Goal: Task Accomplishment & Management: Manage account settings

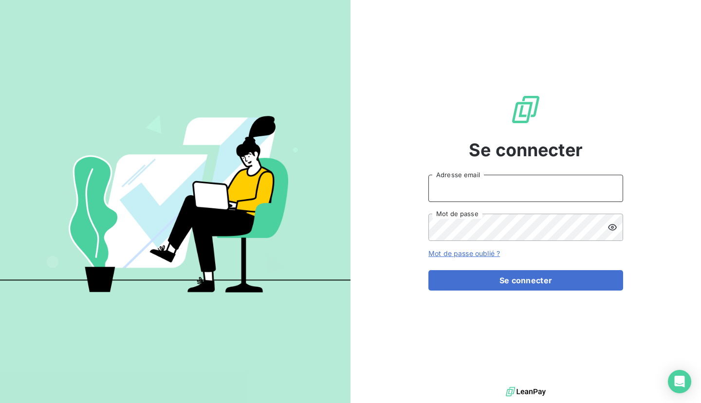
type input "emma.g@lbf.beer"
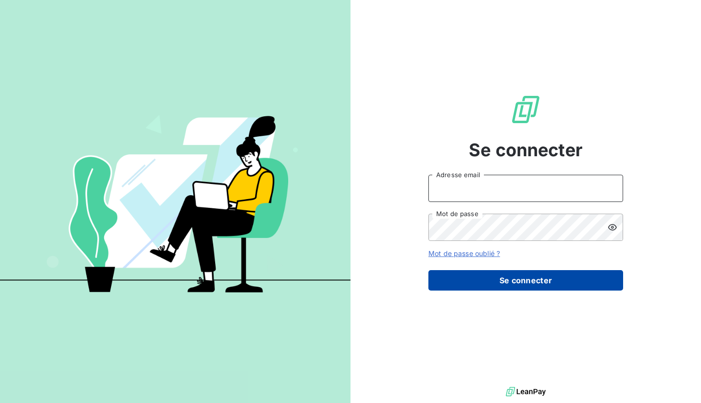
type input "emma.g@lbf.beer"
click at [527, 283] on button "Se connecter" at bounding box center [525, 280] width 195 height 20
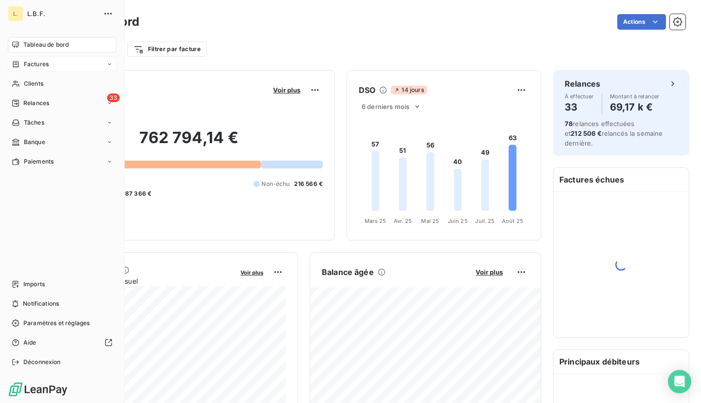
click at [14, 61] on icon at bounding box center [16, 64] width 8 height 8
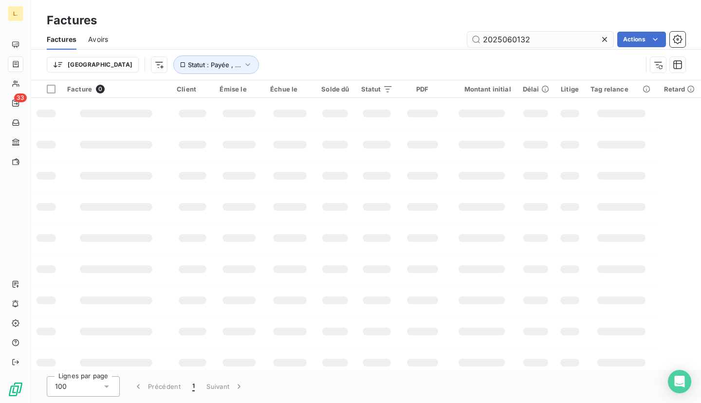
click at [534, 38] on input "2025060132" at bounding box center [540, 40] width 146 height 16
type input "OBD"
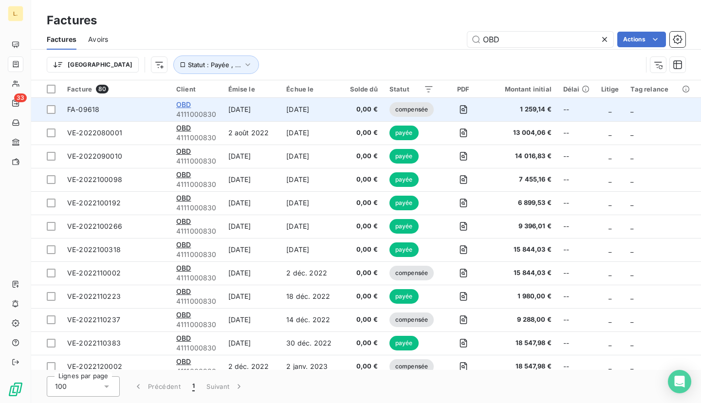
click at [183, 106] on span "OBD" at bounding box center [183, 104] width 15 height 8
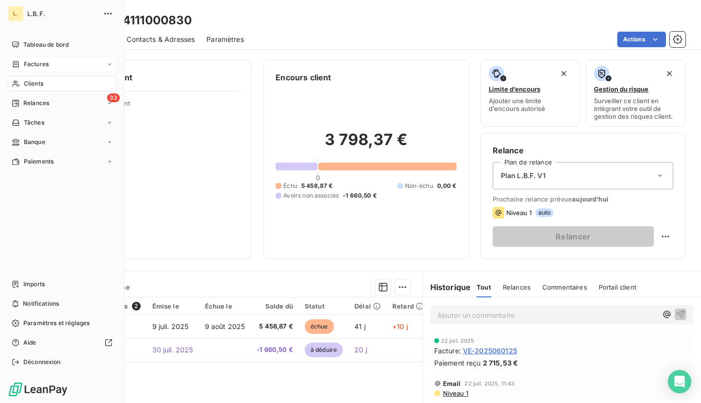
click at [17, 68] on div "Factures" at bounding box center [30, 64] width 37 height 9
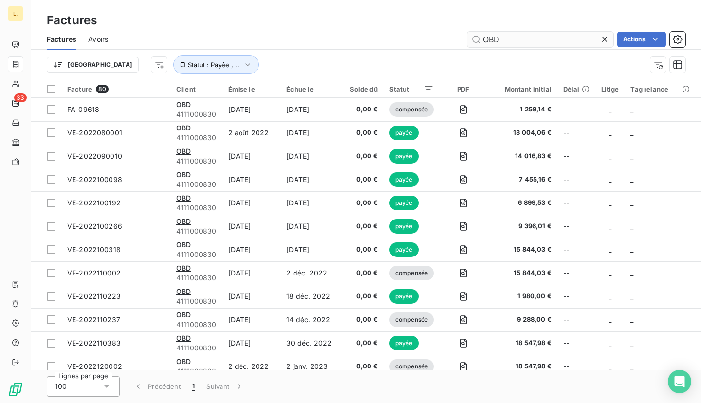
click at [524, 40] on input "OBD" at bounding box center [540, 40] width 146 height 16
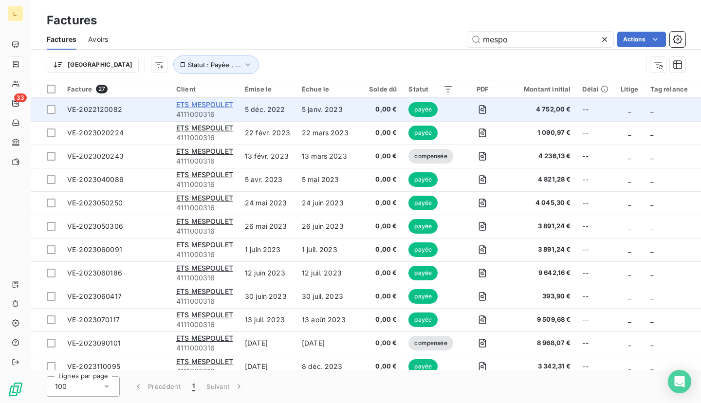
type input "mespo"
click at [219, 104] on span "ETS MESPOULET" at bounding box center [204, 104] width 57 height 8
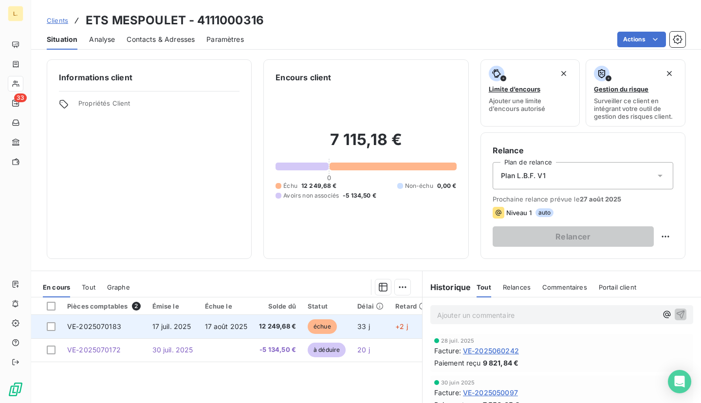
click at [283, 330] on span "12 249,68 €" at bounding box center [277, 327] width 37 height 10
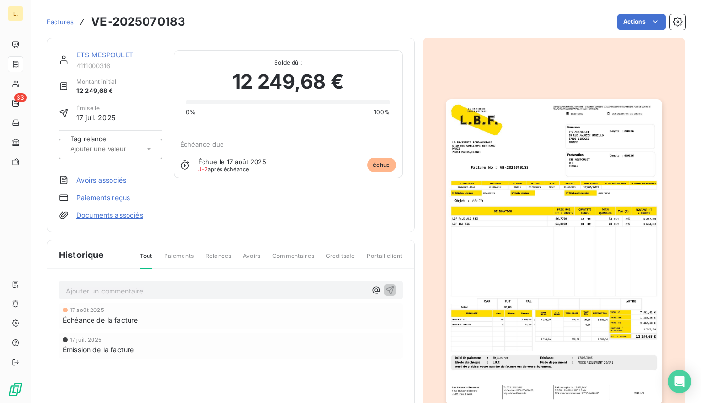
click at [112, 180] on link "Avoirs associés" at bounding box center [101, 180] width 50 height 10
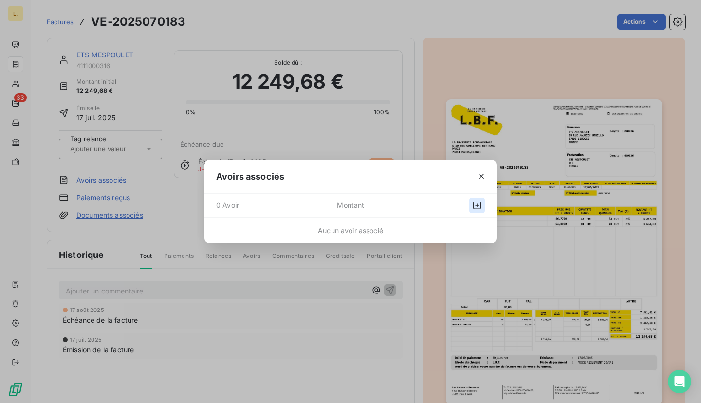
click at [474, 209] on icon "button" at bounding box center [477, 206] width 10 height 10
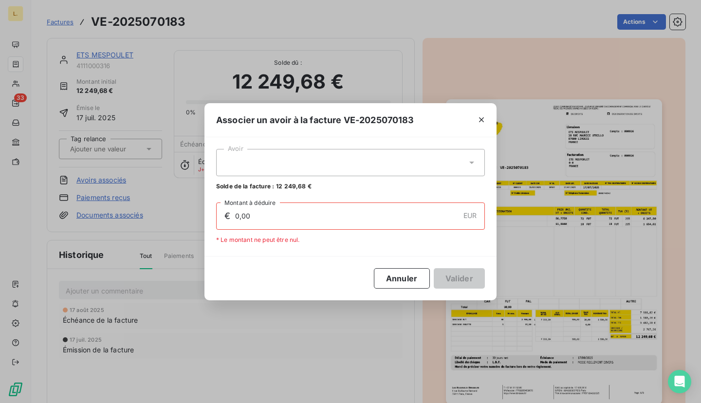
click at [378, 154] on div at bounding box center [350, 162] width 269 height 27
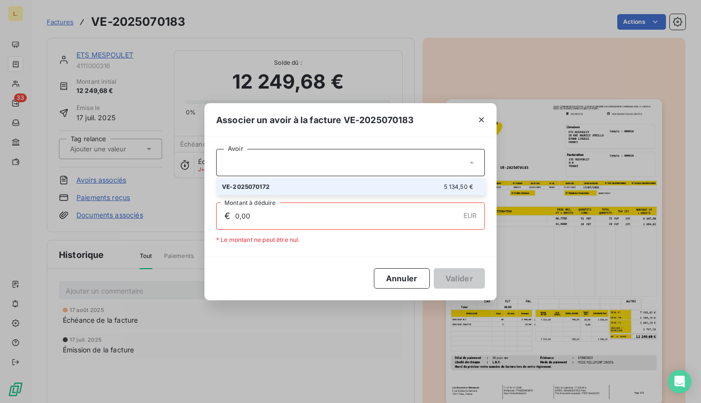
click at [395, 187] on div "VE-2025070172 5 134,50 €" at bounding box center [350, 186] width 257 height 9
type input "5 134,50"
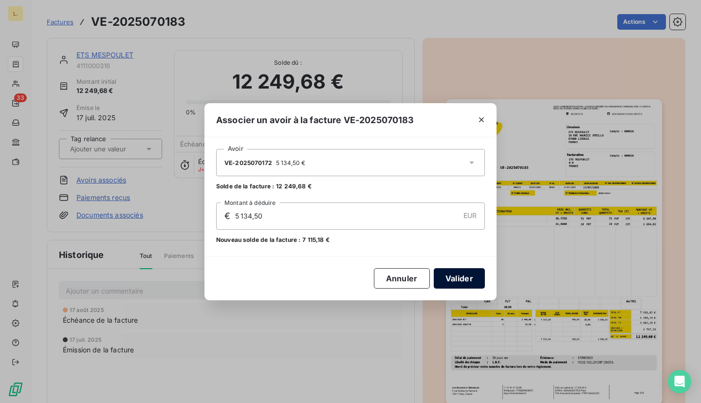
click at [459, 278] on button "Valider" at bounding box center [459, 278] width 51 height 20
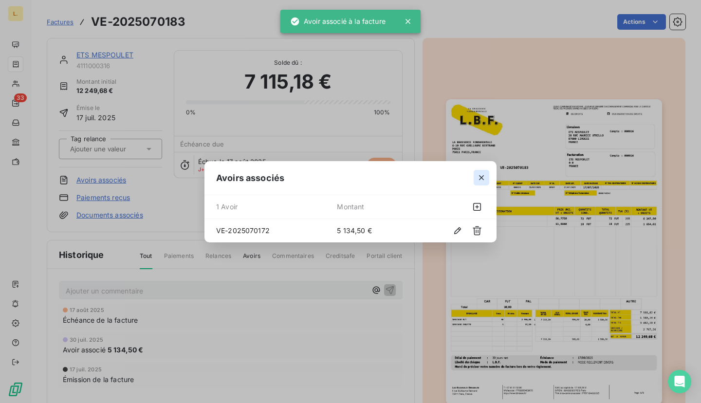
click at [486, 175] on button "button" at bounding box center [482, 178] width 16 height 16
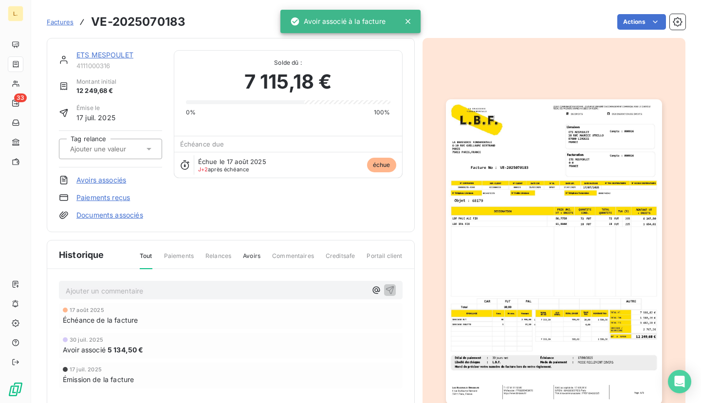
click at [112, 199] on link "Paiements reçus" at bounding box center [103, 198] width 54 height 10
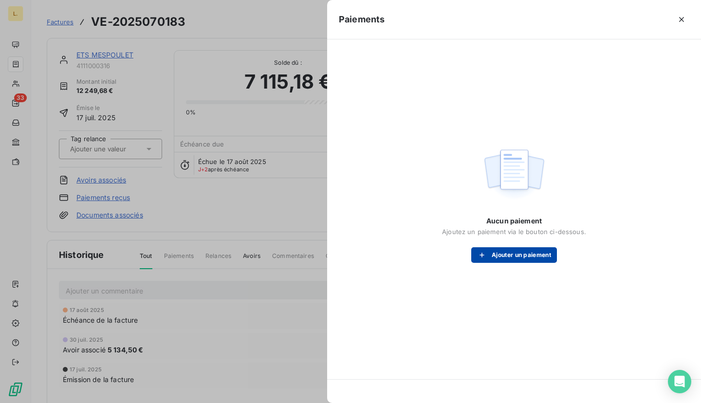
click at [509, 257] on button "Ajouter un paiement" at bounding box center [514, 255] width 86 height 16
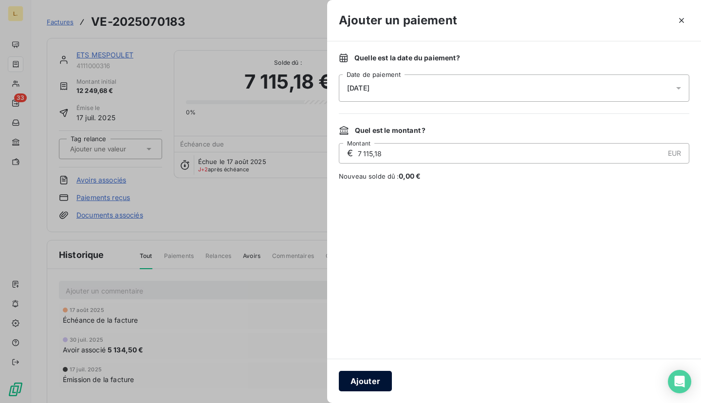
click at [381, 379] on button "Ajouter" at bounding box center [365, 381] width 53 height 20
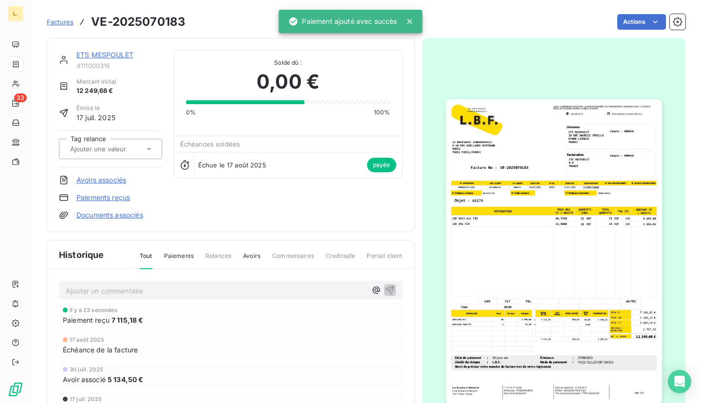
click at [64, 25] on span "Factures" at bounding box center [60, 22] width 27 height 8
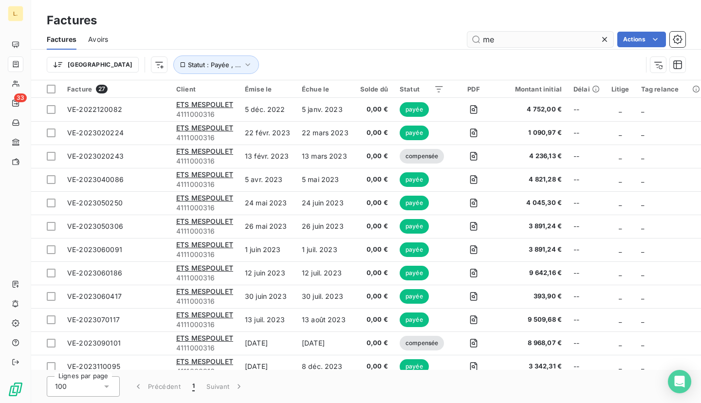
type input "m"
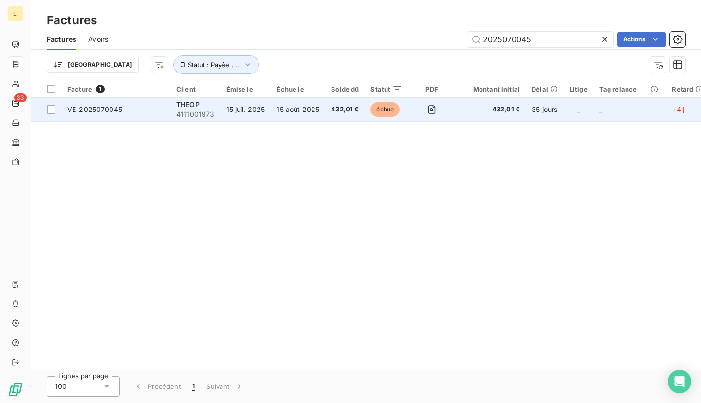
type input "2025070045"
click at [307, 110] on td "15 août 2025" at bounding box center [298, 109] width 55 height 23
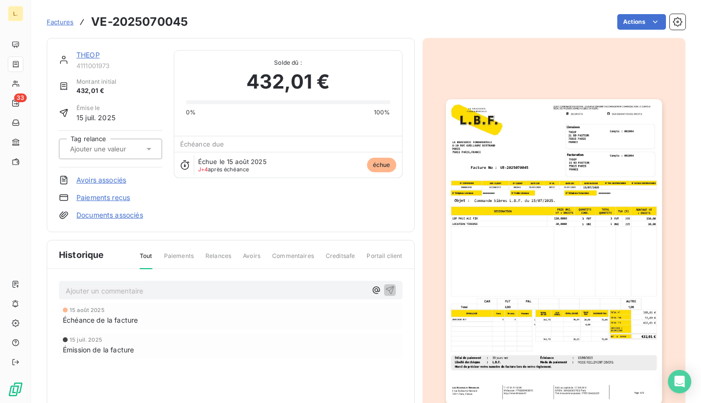
click at [116, 202] on link "Paiements reçus" at bounding box center [103, 198] width 54 height 10
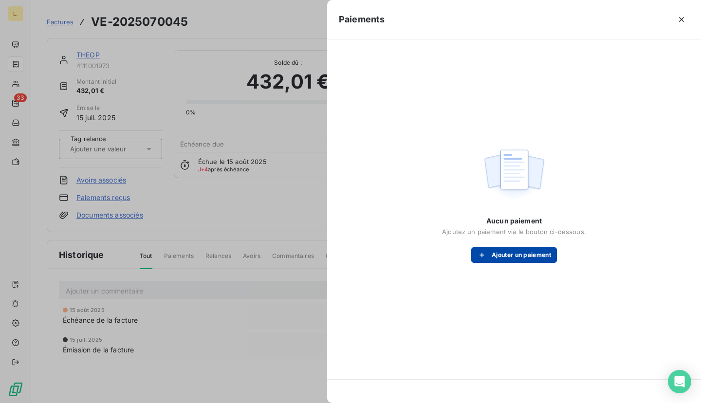
click at [529, 251] on button "Ajouter un paiement" at bounding box center [514, 255] width 86 height 16
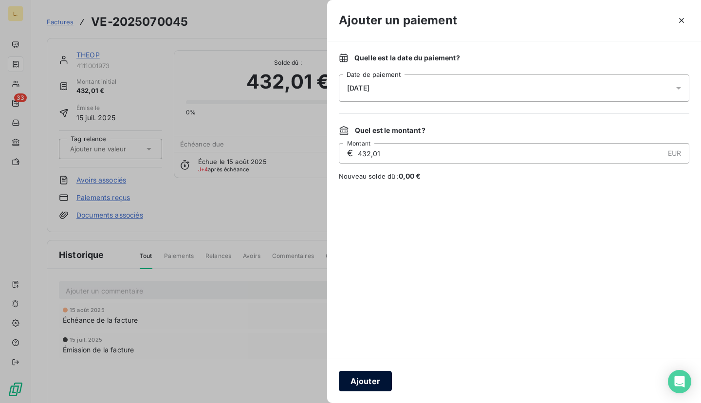
click at [377, 377] on button "Ajouter" at bounding box center [365, 381] width 53 height 20
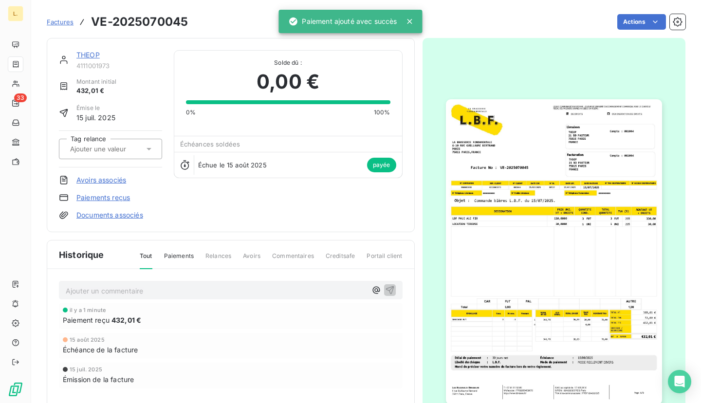
click at [58, 18] on link "Factures" at bounding box center [60, 22] width 27 height 10
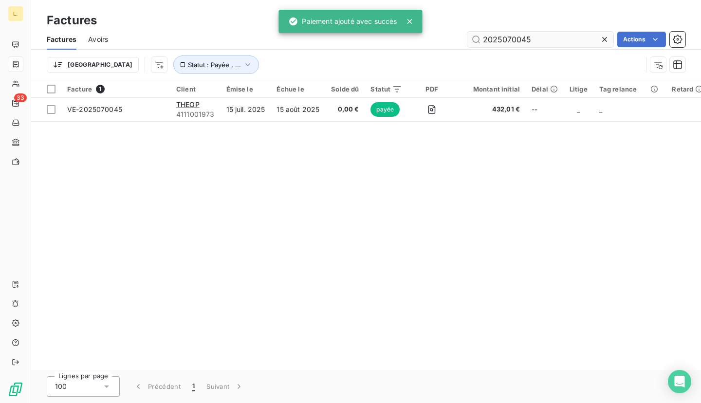
click at [533, 39] on input "2025070045" at bounding box center [540, 40] width 146 height 16
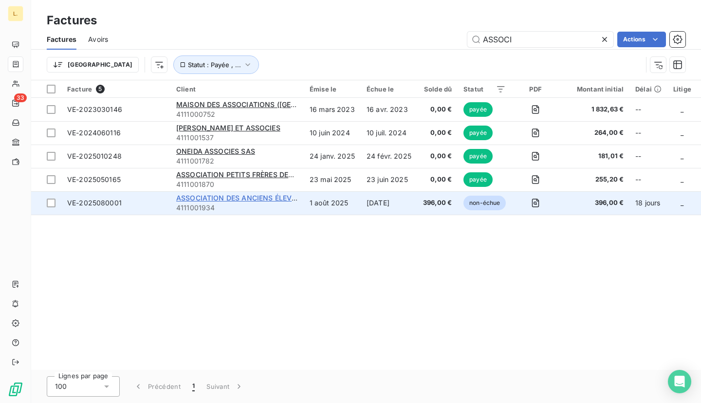
type input "ASSOCI"
click at [262, 199] on span "ASSOCIATION DES ANCIENS ÉLEVES DE L'ALMA" at bounding box center [257, 198] width 162 height 8
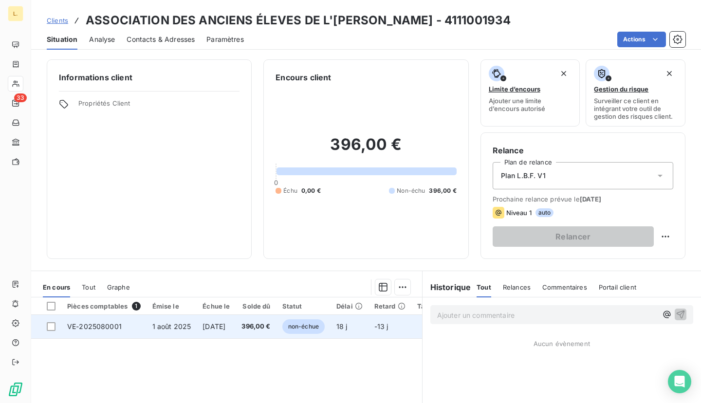
click at [259, 333] on td "396,00 €" at bounding box center [256, 326] width 40 height 23
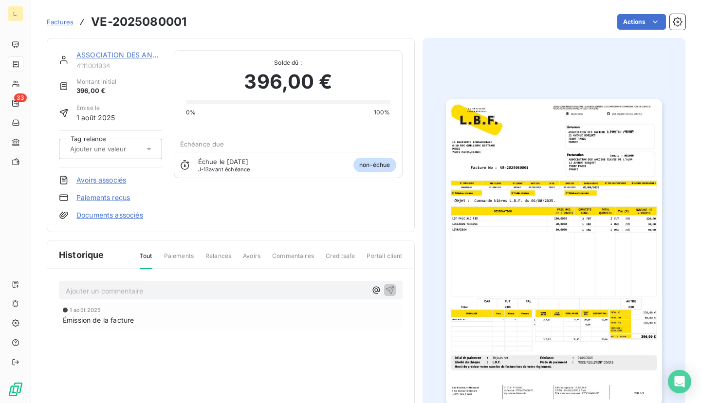
click at [122, 200] on link "Paiements reçus" at bounding box center [103, 198] width 54 height 10
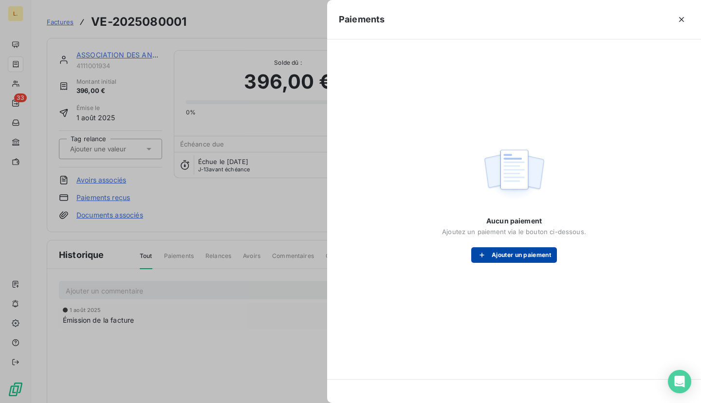
click at [537, 249] on button "Ajouter un paiement" at bounding box center [514, 255] width 86 height 16
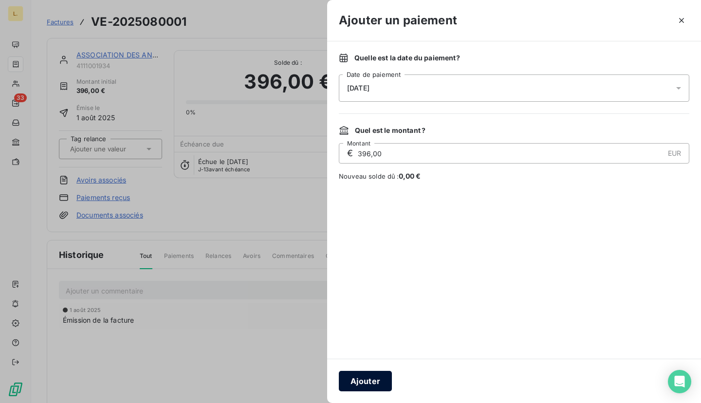
click at [370, 381] on button "Ajouter" at bounding box center [365, 381] width 53 height 20
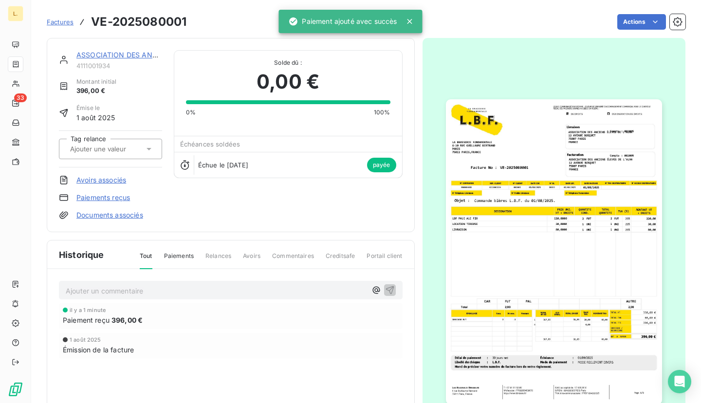
click at [66, 22] on span "Factures" at bounding box center [60, 22] width 27 height 8
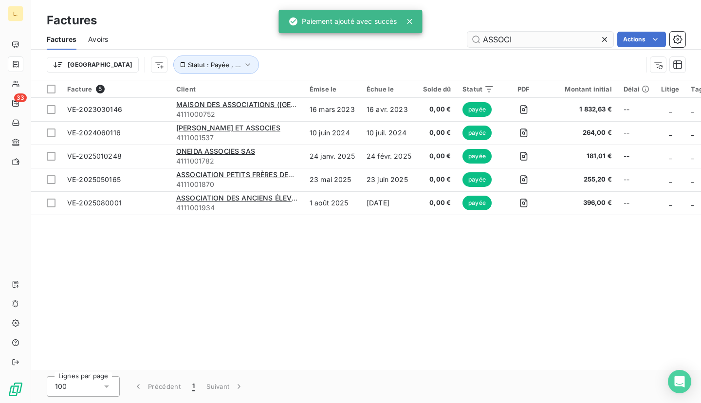
click at [562, 39] on input "ASSOCI" at bounding box center [540, 40] width 146 height 16
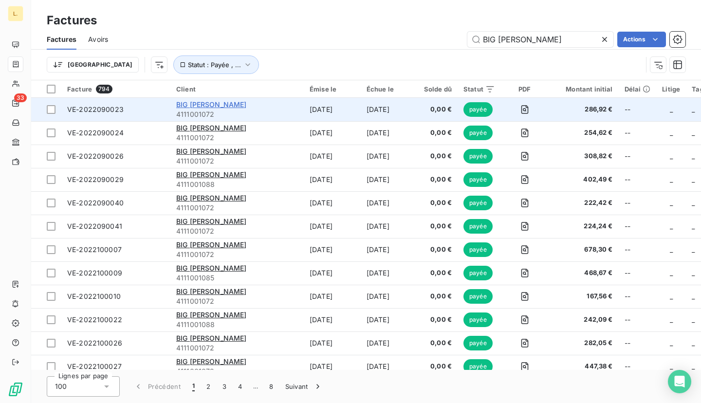
type input "BIG [PERSON_NAME]"
click at [216, 101] on span "BIG [PERSON_NAME]" at bounding box center [211, 104] width 71 height 8
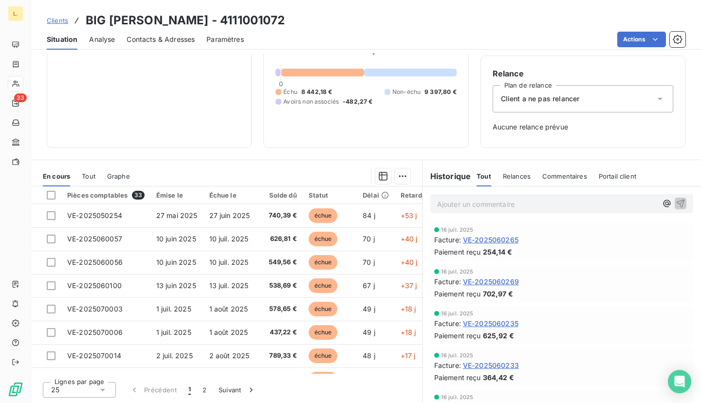
click at [58, 23] on span "Clients" at bounding box center [57, 21] width 21 height 8
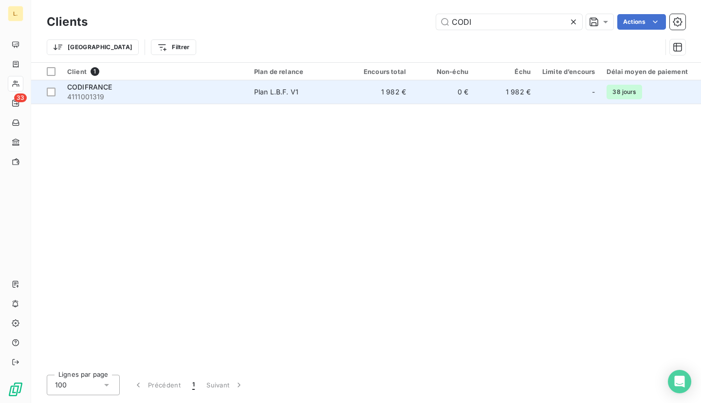
type input "CODI"
click at [229, 93] on span "4111001319" at bounding box center [154, 97] width 175 height 10
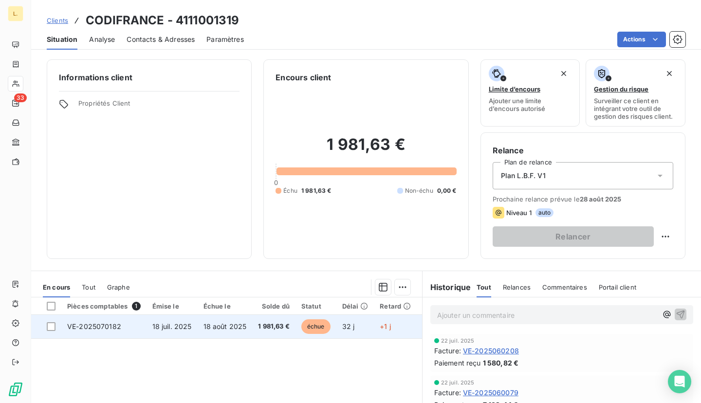
click at [243, 335] on td "18 août 2025" at bounding box center [225, 326] width 55 height 23
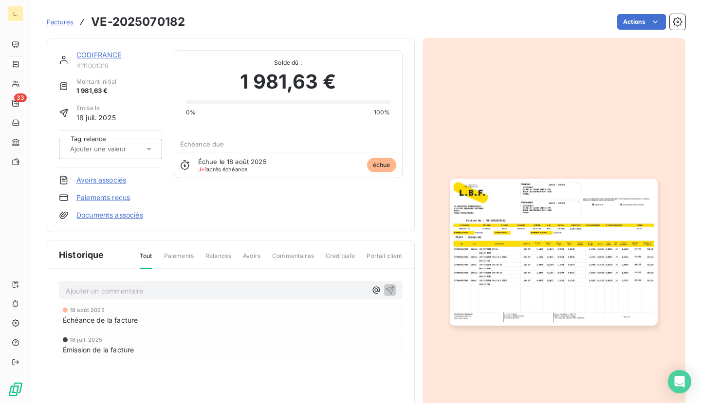
click at [114, 201] on link "Paiements reçus" at bounding box center [103, 198] width 54 height 10
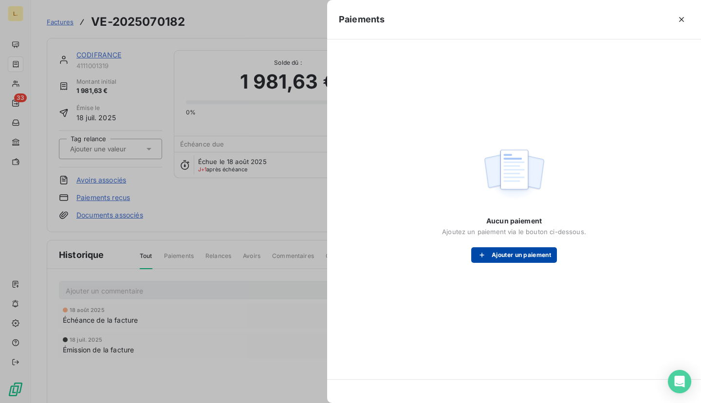
click at [511, 258] on button "Ajouter un paiement" at bounding box center [514, 255] width 86 height 16
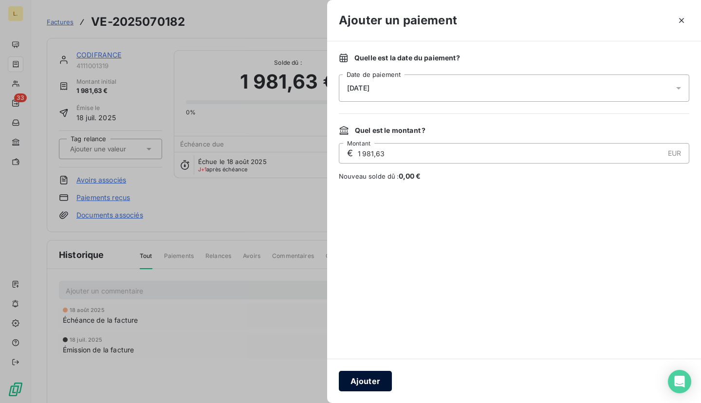
click at [379, 374] on button "Ajouter" at bounding box center [365, 381] width 53 height 20
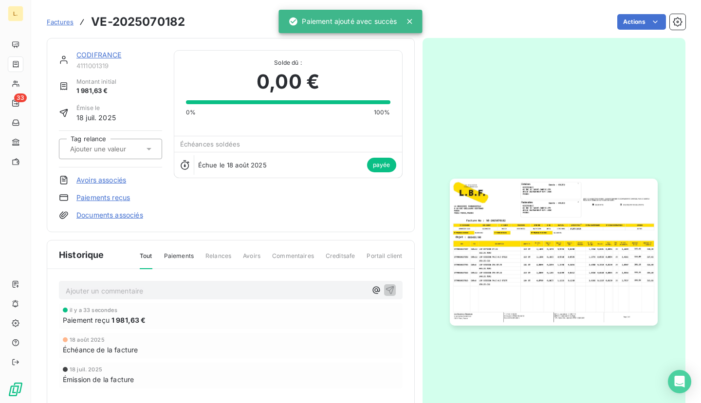
click at [64, 24] on span "Factures" at bounding box center [60, 22] width 27 height 8
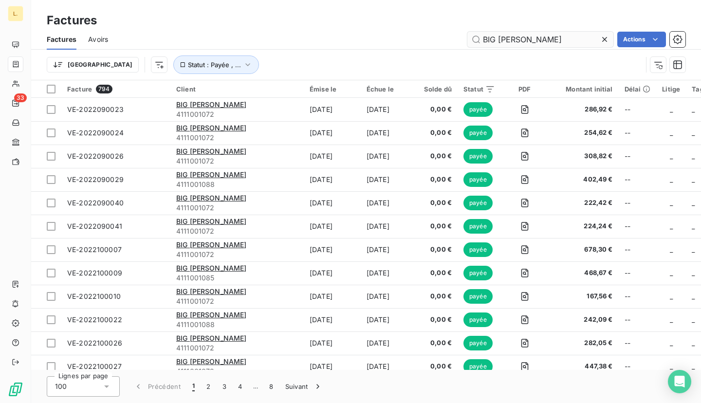
click at [547, 34] on input "BIG [PERSON_NAME]" at bounding box center [540, 40] width 146 height 16
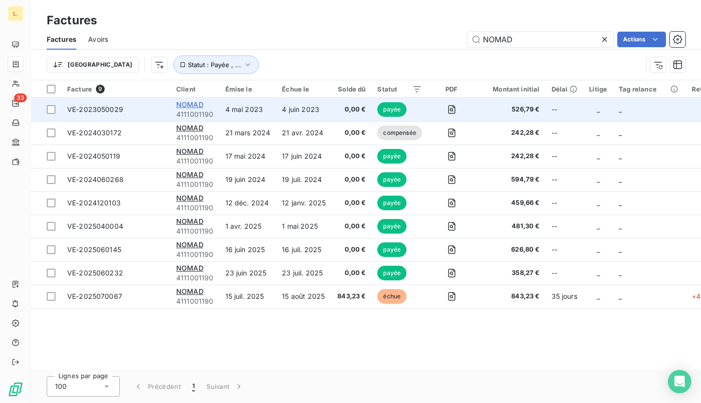
type input "NOMAD"
click at [190, 104] on span "NOMAD" at bounding box center [189, 104] width 27 height 8
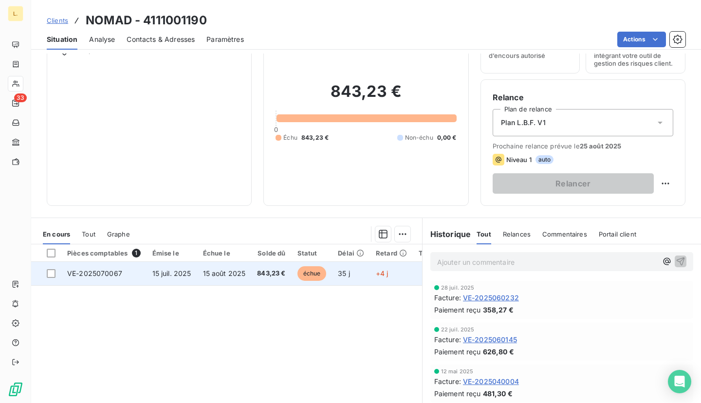
scroll to position [55, 0]
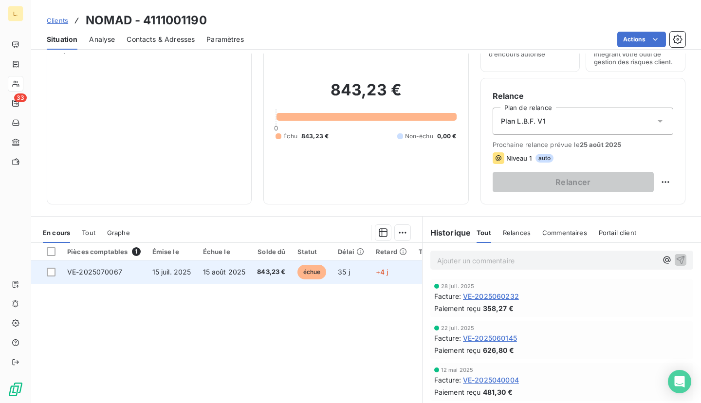
click at [268, 272] on span "843,23 €" at bounding box center [271, 272] width 28 height 10
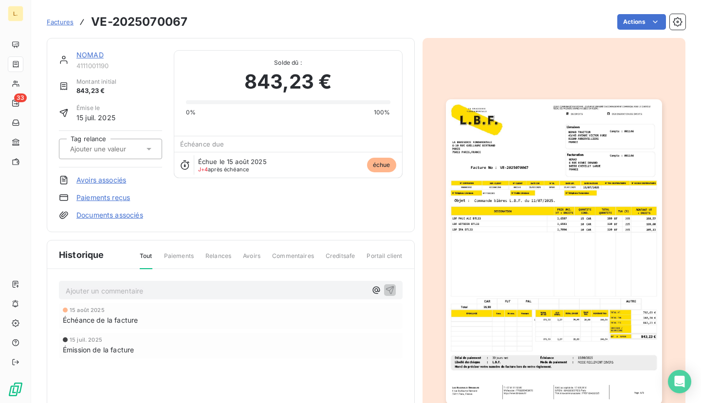
click at [117, 196] on link "Paiements reçus" at bounding box center [103, 198] width 54 height 10
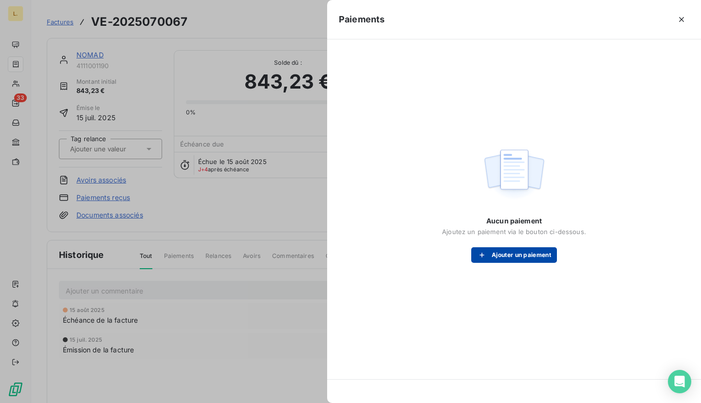
click at [543, 260] on button "Ajouter un paiement" at bounding box center [514, 255] width 86 height 16
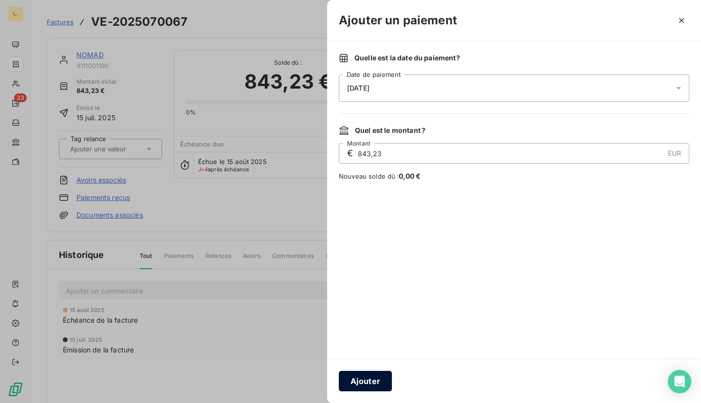
click at [379, 375] on button "Ajouter" at bounding box center [365, 381] width 53 height 20
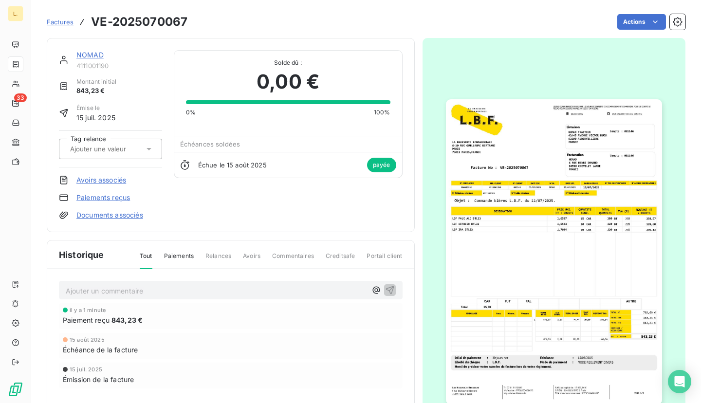
click at [66, 19] on span "Factures" at bounding box center [60, 22] width 27 height 8
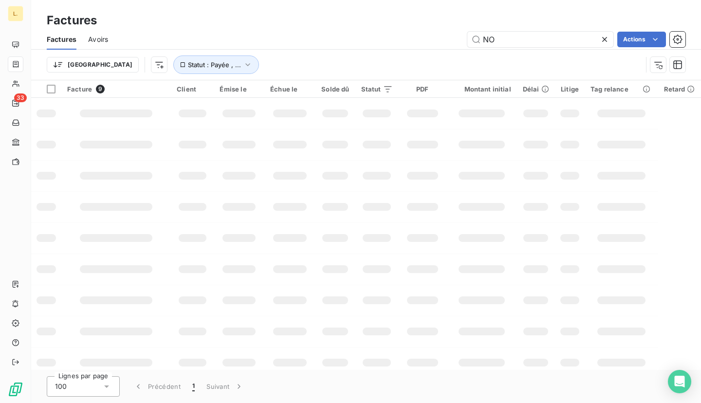
type input "N"
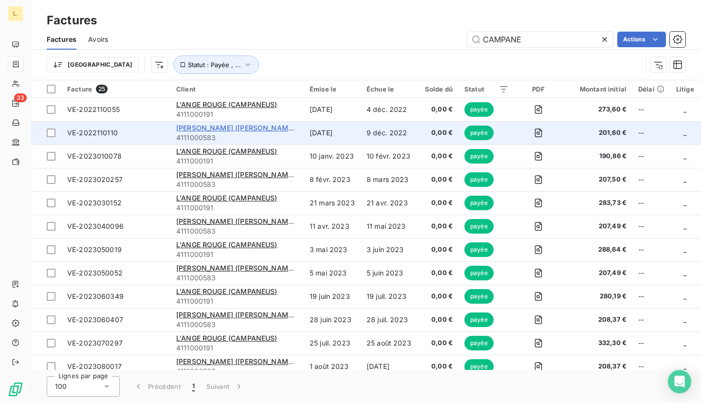
type input "CAMPANE"
click at [223, 129] on span "[PERSON_NAME] ([PERSON_NAME] 18)" at bounding box center [241, 128] width 130 height 8
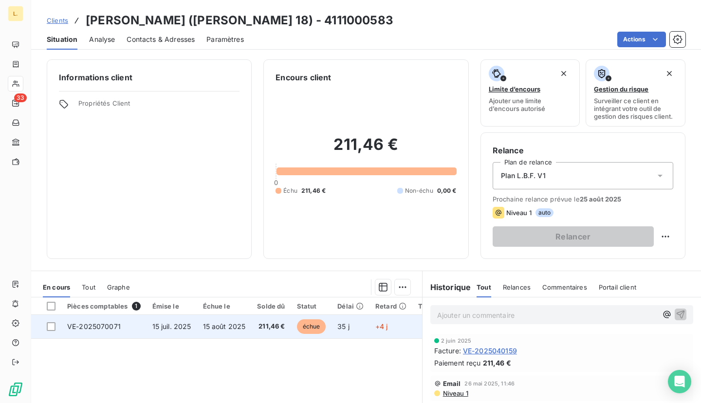
click at [221, 330] on span "15 août 2025" at bounding box center [224, 326] width 43 height 8
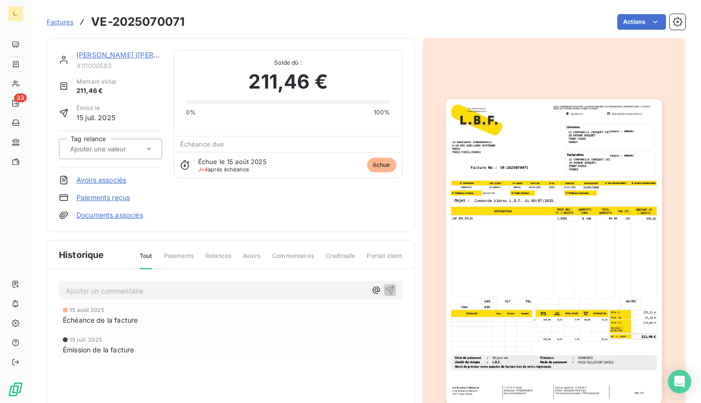
click at [110, 198] on link "Paiements reçus" at bounding box center [103, 198] width 54 height 10
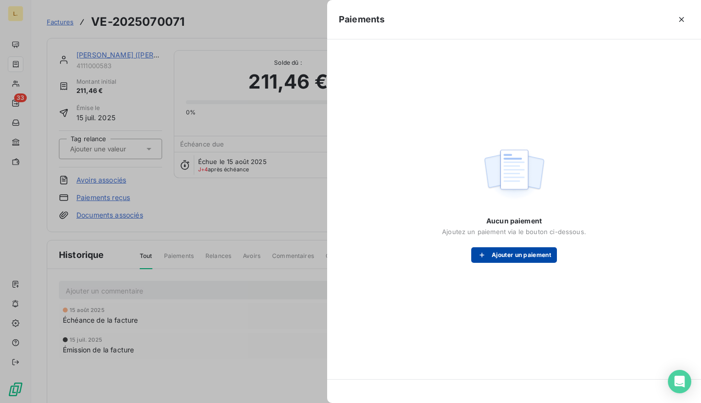
click at [535, 256] on button "Ajouter un paiement" at bounding box center [514, 255] width 86 height 16
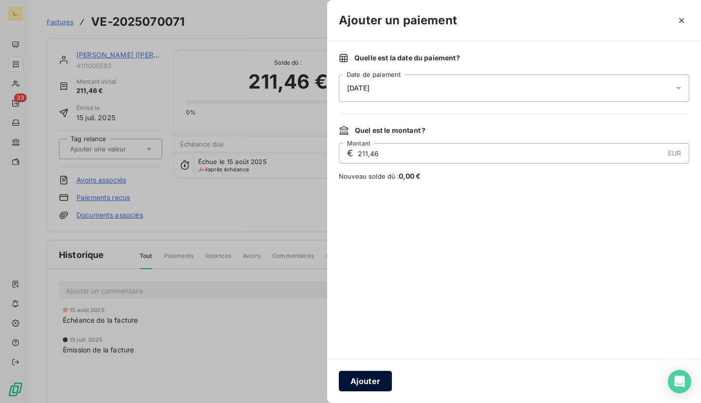
click at [365, 389] on button "Ajouter" at bounding box center [365, 381] width 53 height 20
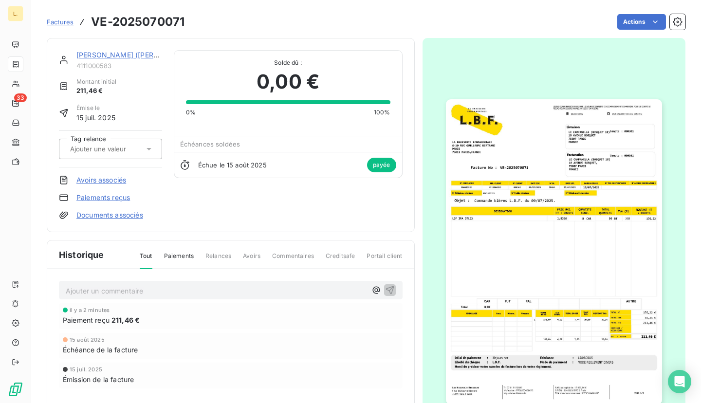
click at [60, 24] on span "Factures" at bounding box center [60, 22] width 27 height 8
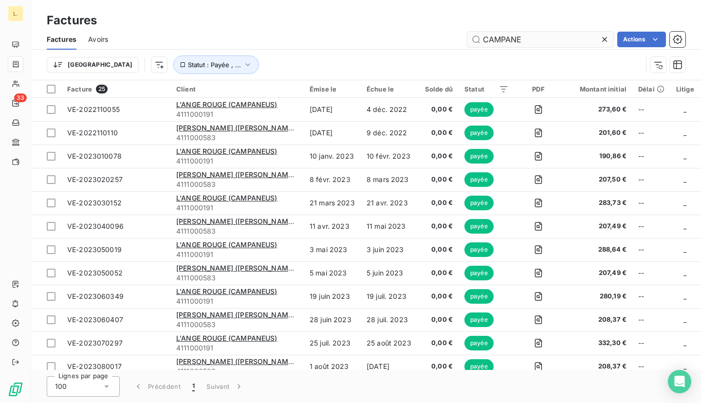
click at [559, 44] on input "CAMPANE" at bounding box center [540, 40] width 146 height 16
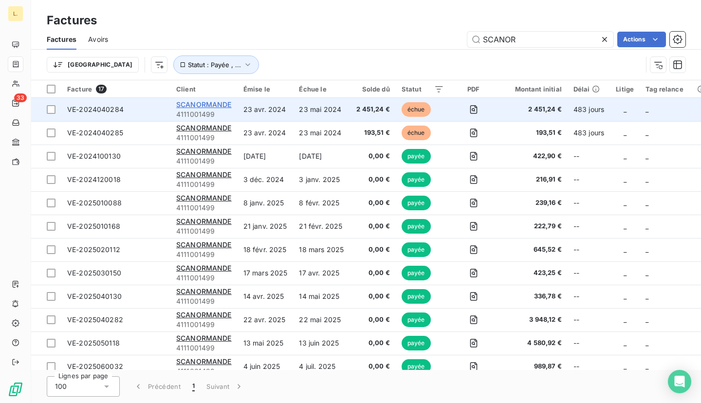
type input "SCANOR"
click at [220, 105] on span "SCANORMANDE" at bounding box center [204, 104] width 56 height 8
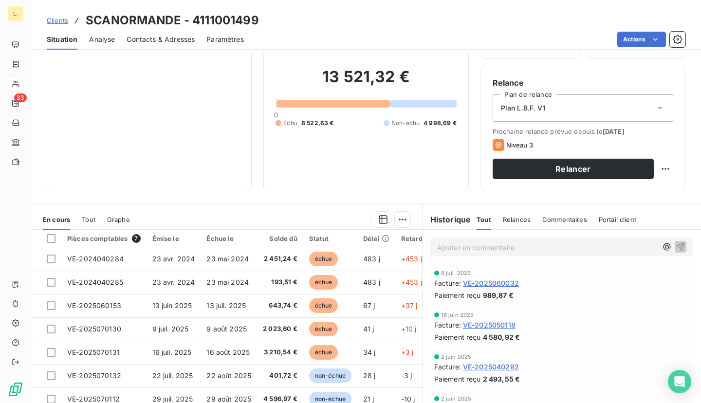
scroll to position [111, 0]
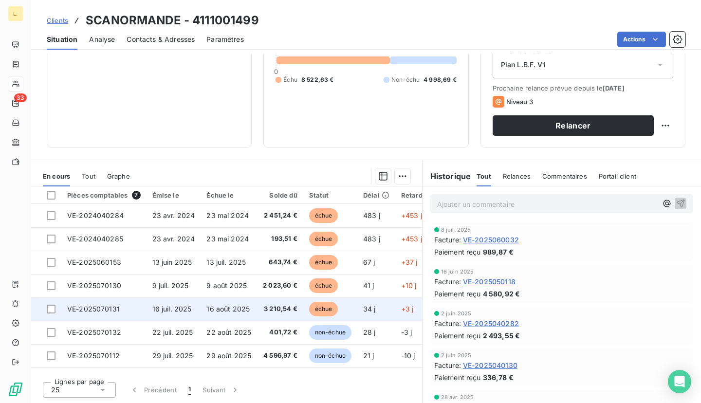
click at [213, 307] on span "16 août 2025" at bounding box center [227, 309] width 43 height 8
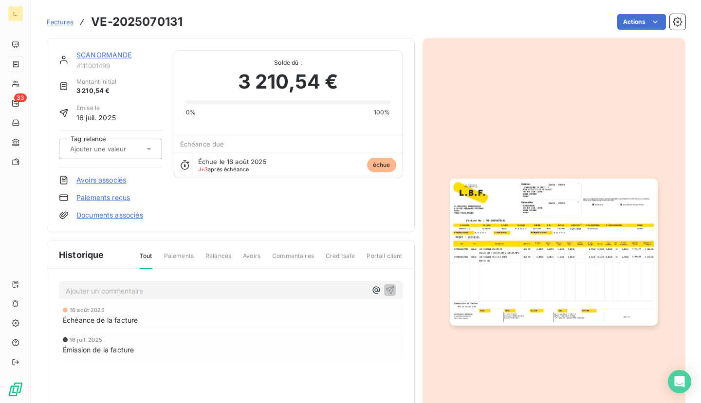
click at [125, 196] on link "Paiements reçus" at bounding box center [103, 198] width 54 height 10
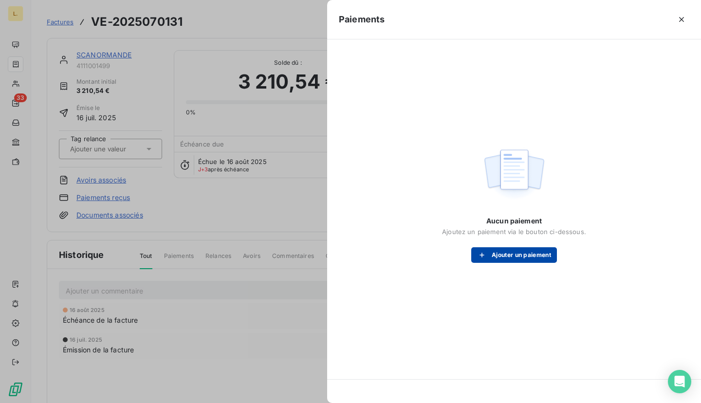
click at [496, 249] on button "Ajouter un paiement" at bounding box center [514, 255] width 86 height 16
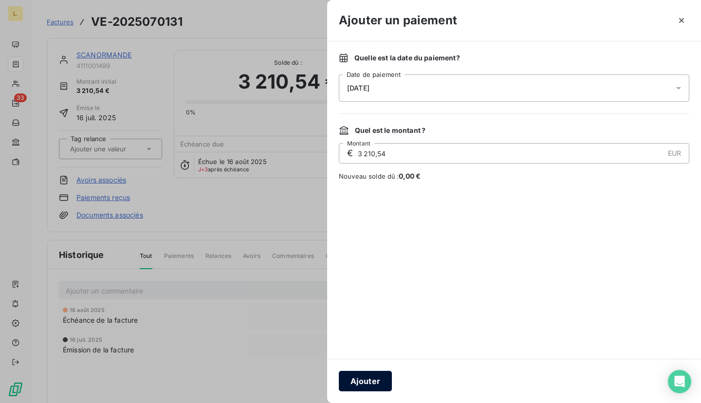
click at [368, 384] on button "Ajouter" at bounding box center [365, 381] width 53 height 20
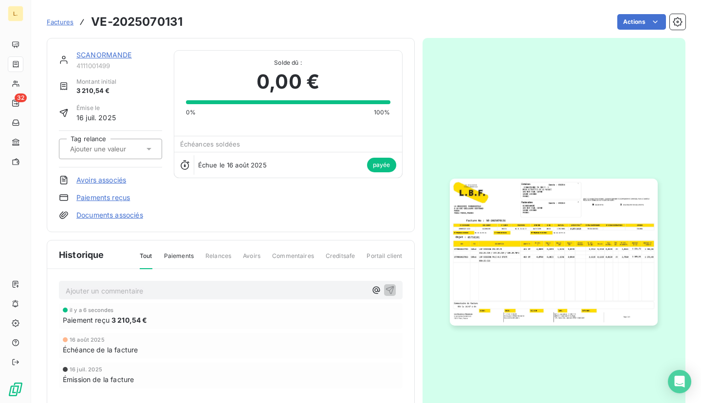
click at [116, 57] on link "SCANORMANDE" at bounding box center [104, 55] width 56 height 8
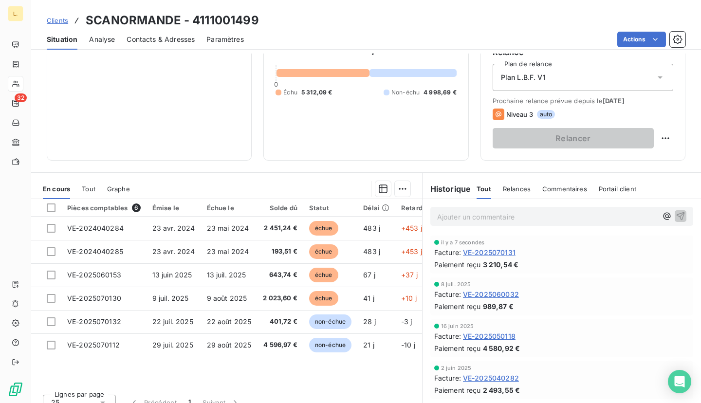
scroll to position [100, 0]
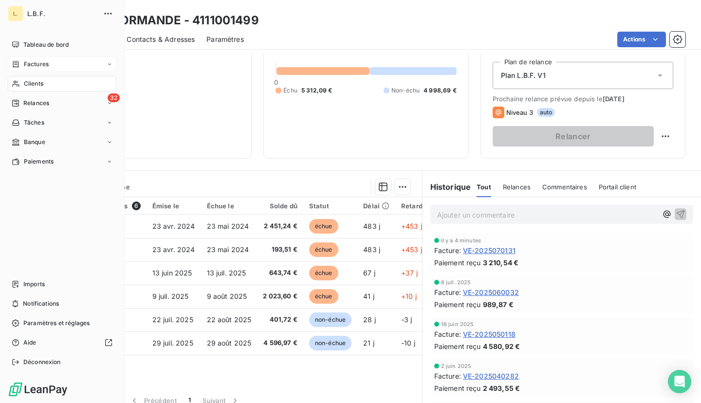
click at [36, 61] on span "Factures" at bounding box center [36, 64] width 25 height 9
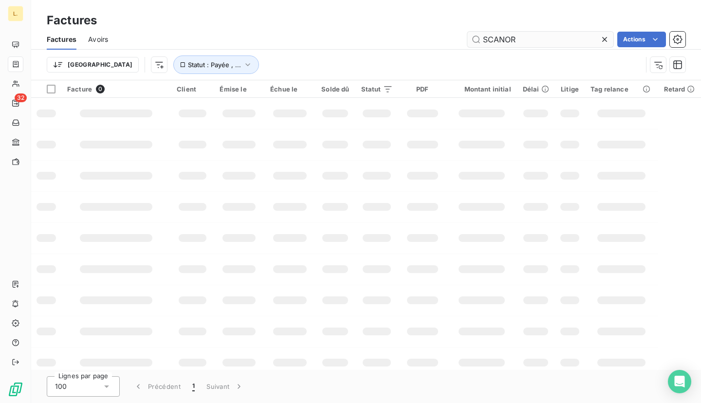
click at [539, 38] on input "SCANOR" at bounding box center [540, 40] width 146 height 16
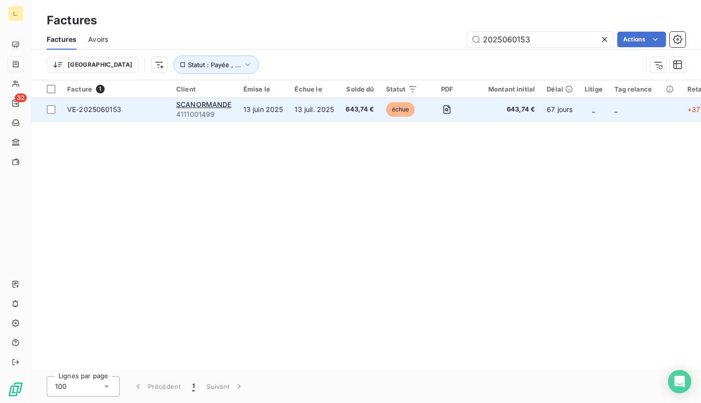
type input "2025060153"
click at [354, 112] on span "643,74 €" at bounding box center [360, 110] width 28 height 10
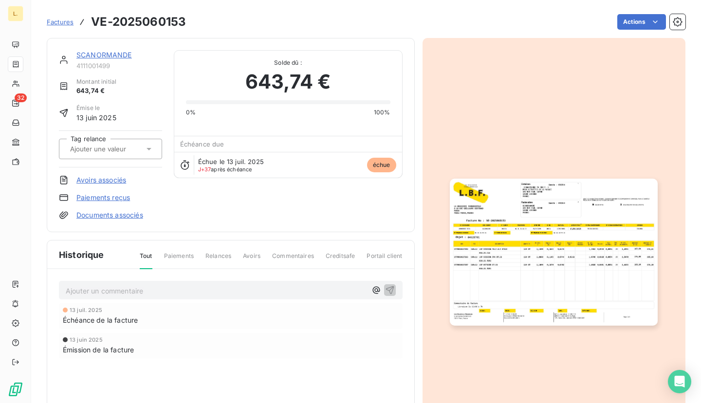
click at [124, 199] on link "Paiements reçus" at bounding box center [103, 198] width 54 height 10
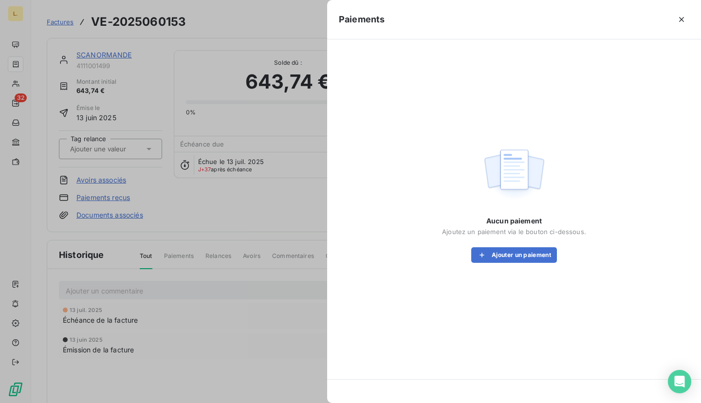
click at [515, 265] on div "Aucun paiement Ajoutez un paiement via le bouton ci-dessous. Ajouter un paiement" at bounding box center [514, 203] width 351 height 305
click at [515, 259] on button "Ajouter un paiement" at bounding box center [514, 255] width 86 height 16
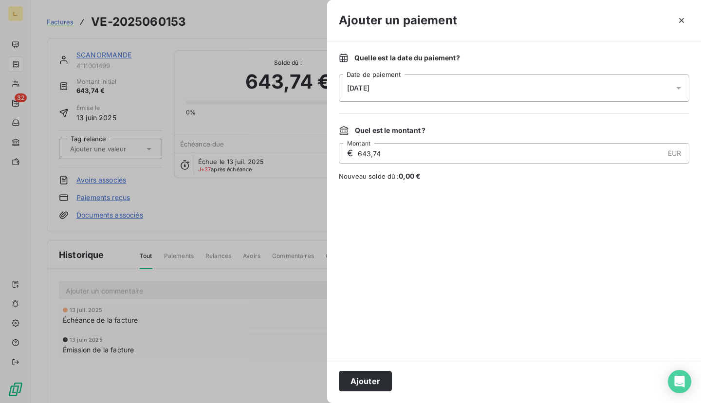
click at [445, 155] on input "643,74" at bounding box center [510, 153] width 307 height 19
type input "597,04"
click at [367, 384] on button "Ajouter" at bounding box center [365, 381] width 53 height 20
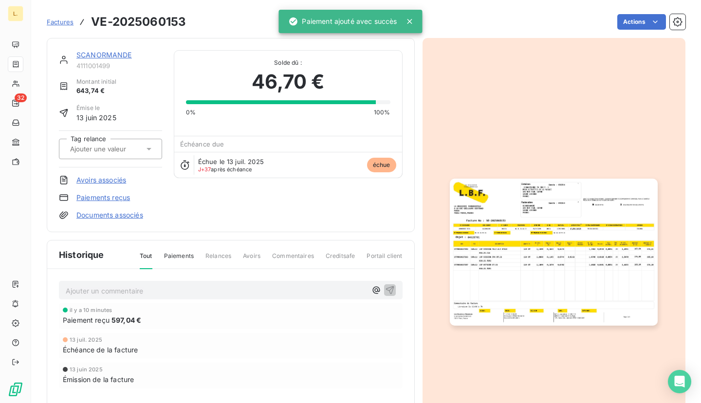
click at [68, 22] on span "Factures" at bounding box center [60, 22] width 27 height 8
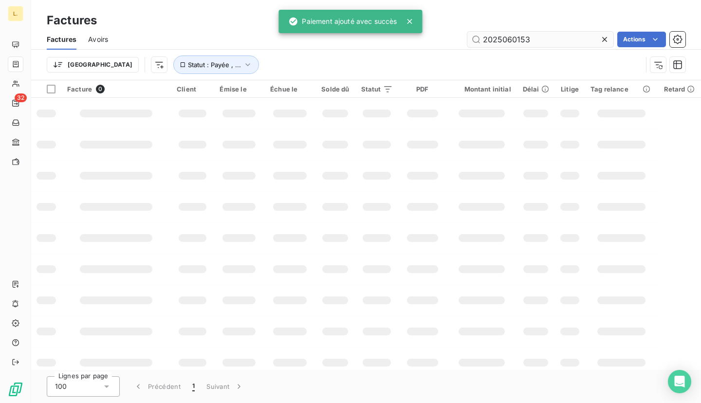
click at [539, 39] on input "2025060153" at bounding box center [540, 40] width 146 height 16
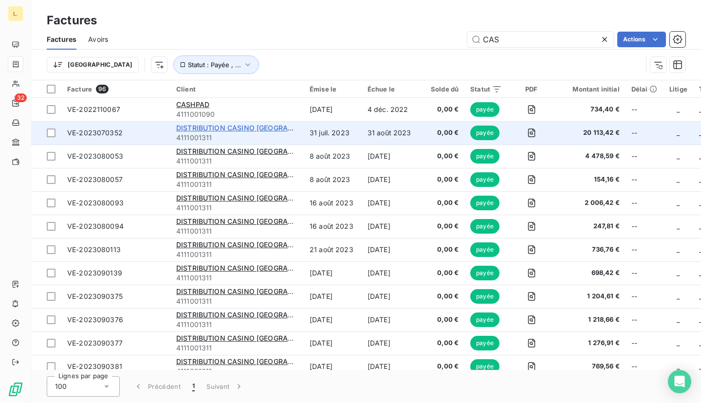
type input "CAS"
click at [256, 126] on span "DISTRIBUTION CASINO [GEOGRAPHIC_DATA]" at bounding box center [251, 128] width 151 height 8
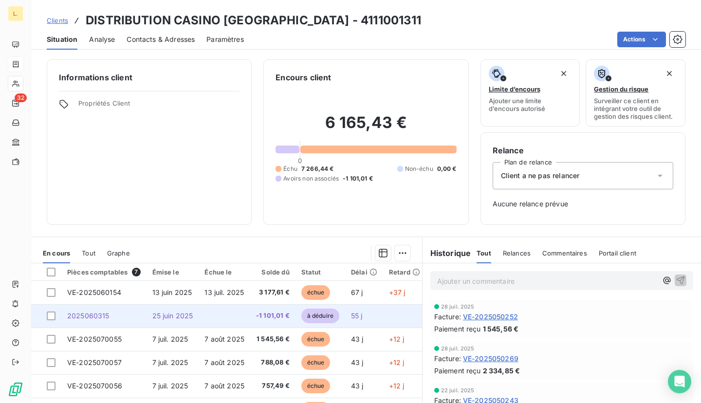
scroll to position [77, 0]
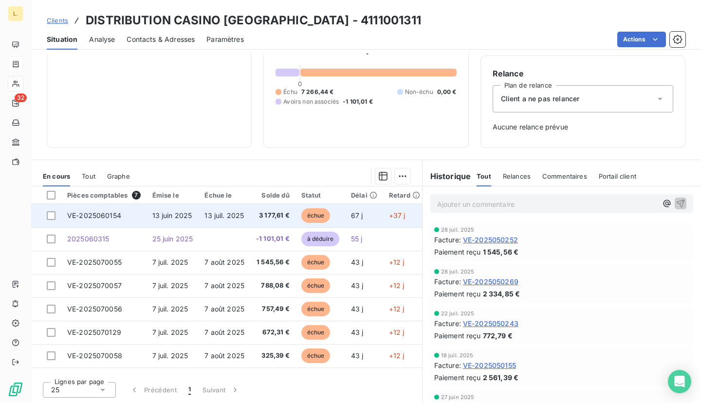
click at [258, 212] on span "3 177,61 €" at bounding box center [273, 216] width 34 height 10
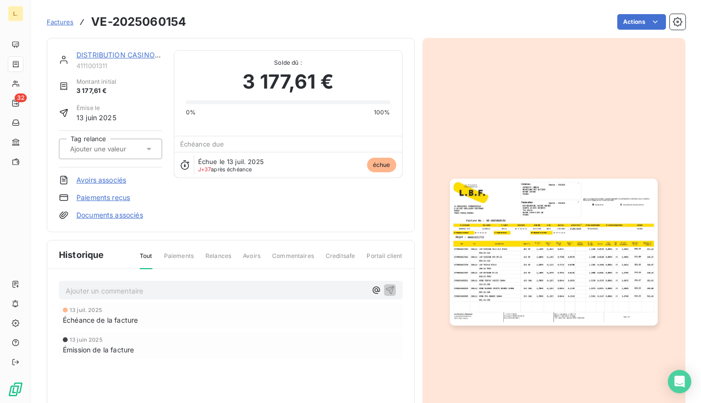
click at [115, 179] on link "Avoirs associés" at bounding box center [101, 180] width 50 height 10
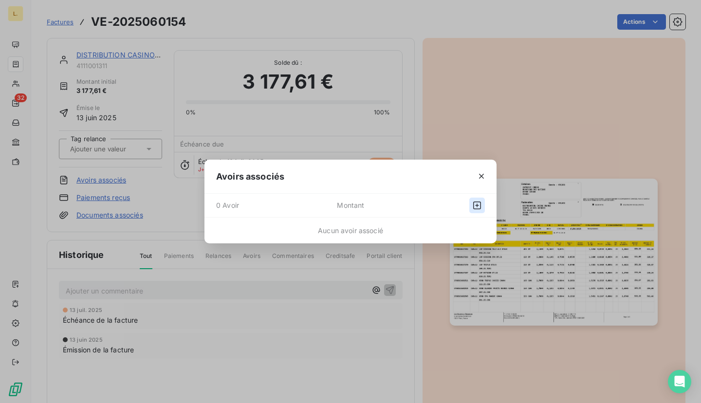
click at [478, 203] on icon "button" at bounding box center [477, 206] width 10 height 10
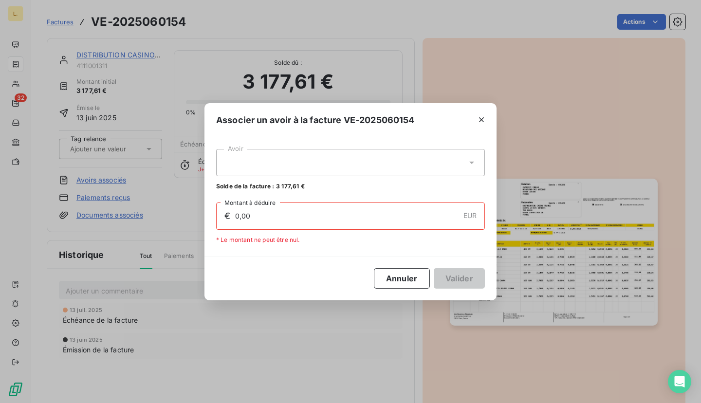
click at [444, 160] on div at bounding box center [350, 162] width 269 height 27
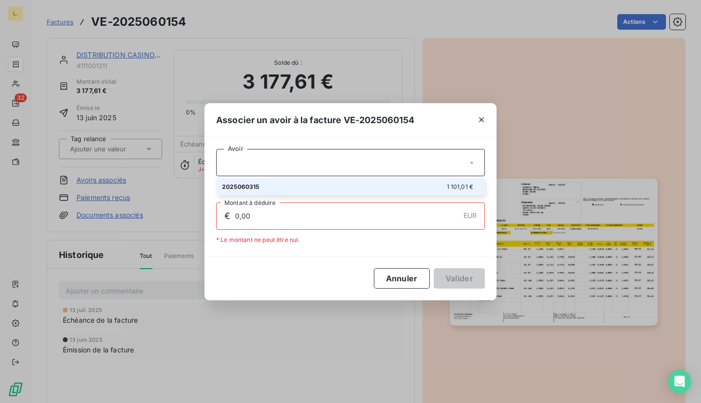
click at [444, 186] on div "2025060315 1 101,01 €" at bounding box center [350, 186] width 257 height 9
type input "1 101,01"
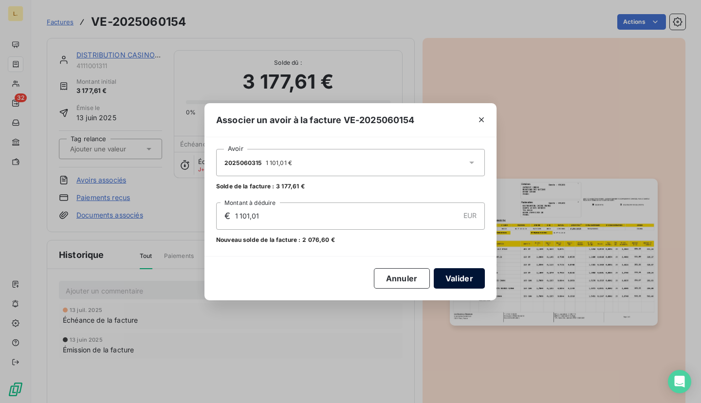
click at [470, 273] on button "Valider" at bounding box center [459, 278] width 51 height 20
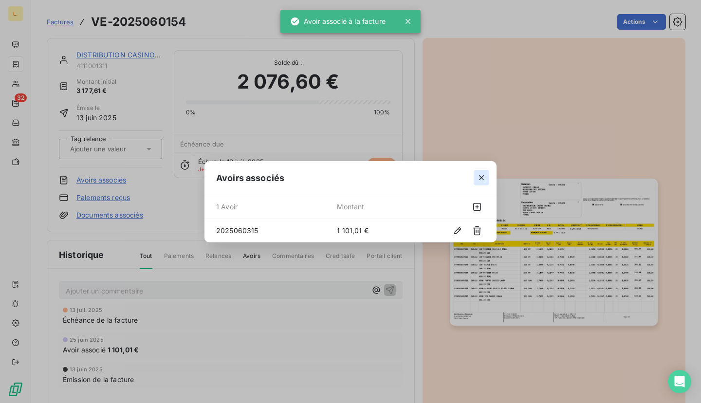
click at [480, 177] on icon "button" at bounding box center [482, 178] width 10 height 10
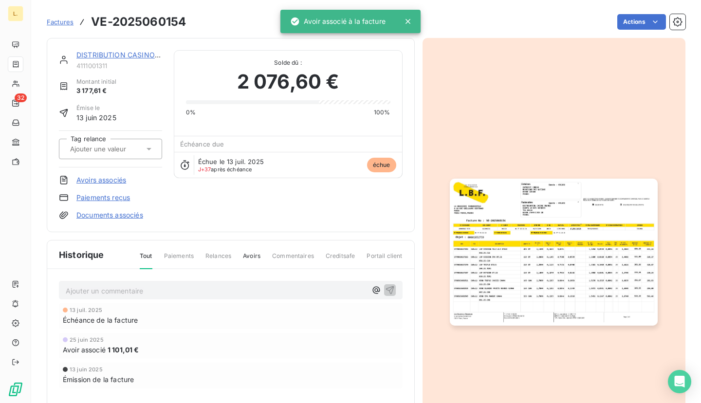
click at [97, 197] on link "Paiements reçus" at bounding box center [103, 198] width 54 height 10
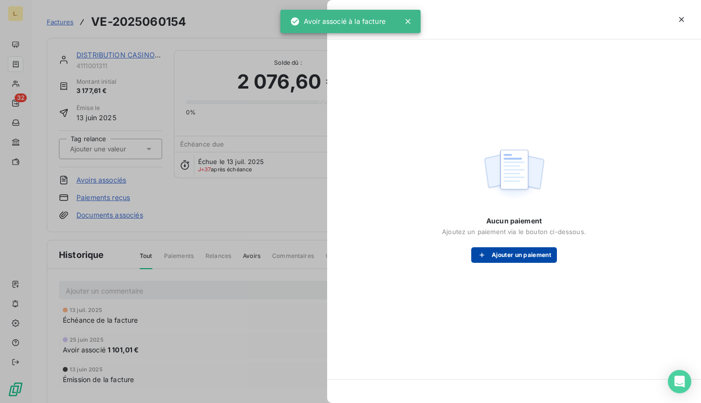
click at [507, 259] on button "Ajouter un paiement" at bounding box center [514, 255] width 86 height 16
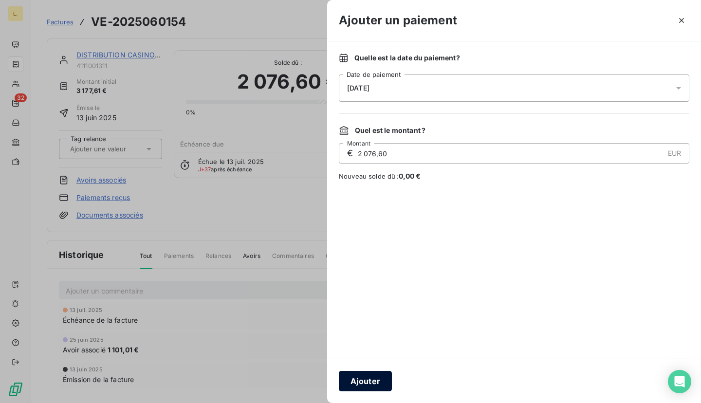
click at [371, 377] on button "Ajouter" at bounding box center [365, 381] width 53 height 20
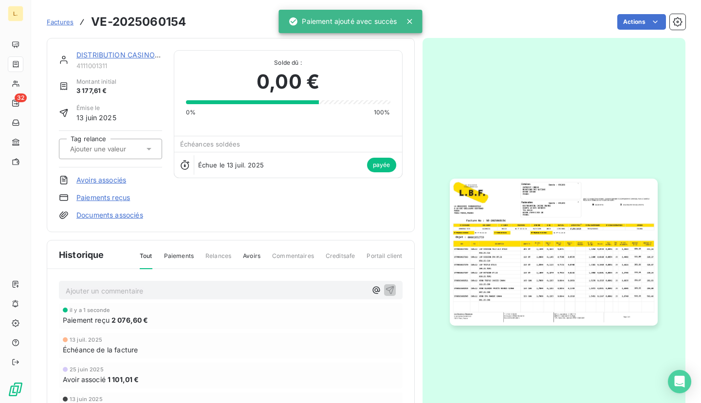
click at [119, 55] on link "DISTRIBUTION CASINO [GEOGRAPHIC_DATA]" at bounding box center [151, 55] width 151 height 8
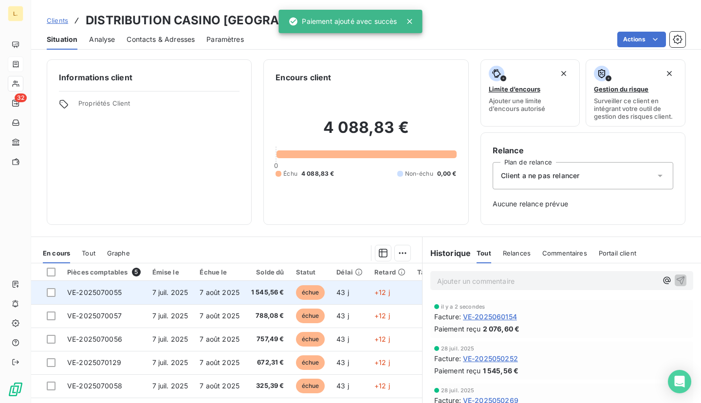
click at [252, 295] on span "1 545,56 €" at bounding box center [267, 293] width 33 height 10
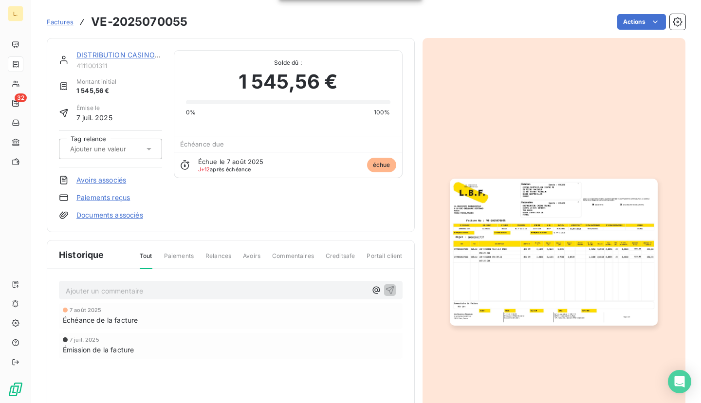
click at [109, 197] on link "Paiements reçus" at bounding box center [103, 198] width 54 height 10
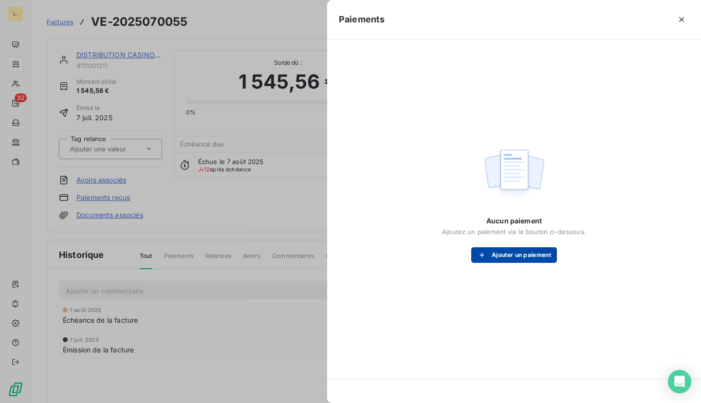
click at [512, 254] on button "Ajouter un paiement" at bounding box center [514, 255] width 86 height 16
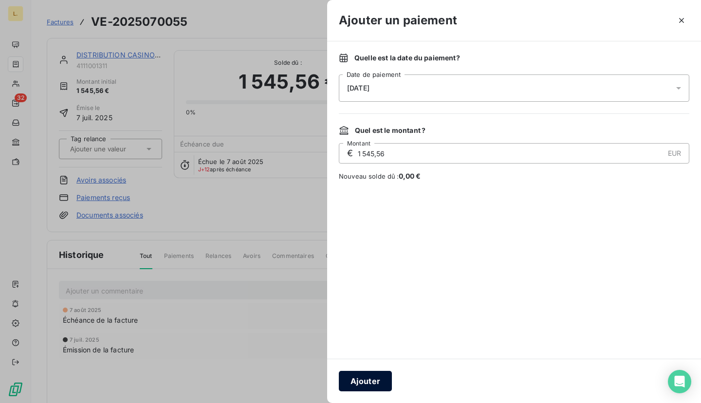
click at [374, 378] on button "Ajouter" at bounding box center [365, 381] width 53 height 20
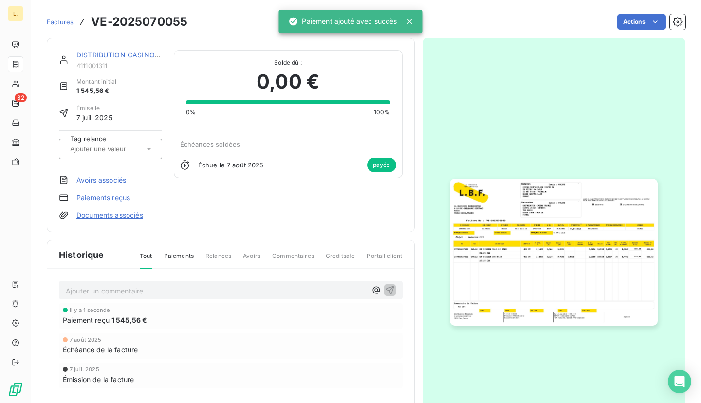
click at [131, 52] on link "DISTRIBUTION CASINO [GEOGRAPHIC_DATA]" at bounding box center [151, 55] width 151 height 8
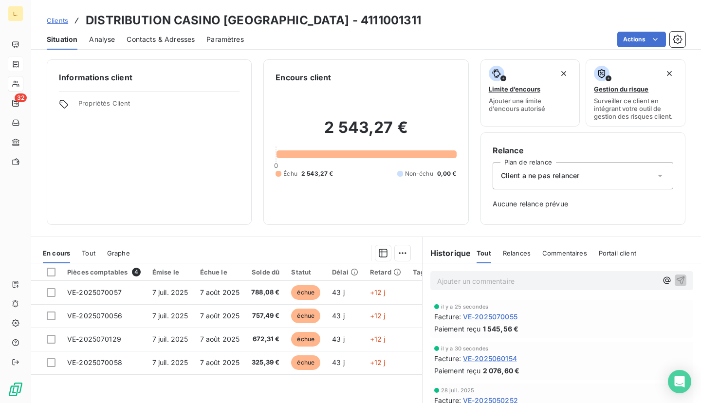
click at [498, 314] on span "VE-2025070055" at bounding box center [490, 317] width 55 height 10
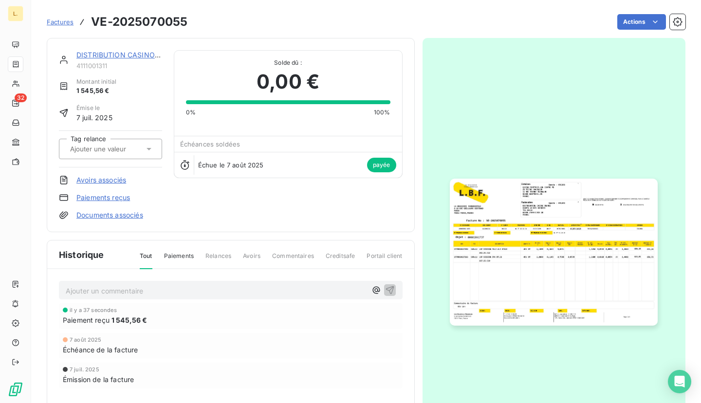
click at [119, 196] on link "Paiements reçus" at bounding box center [103, 198] width 54 height 10
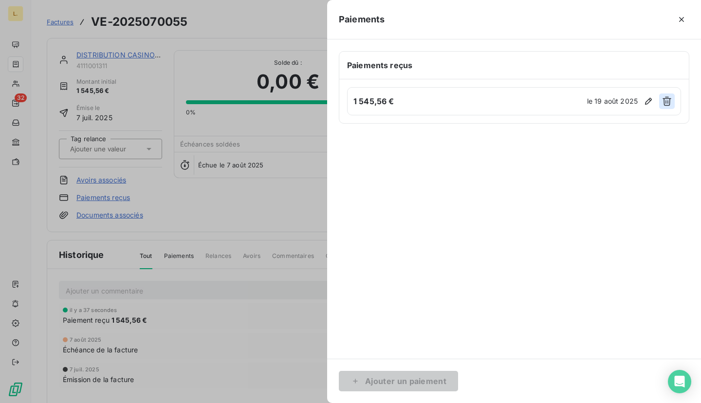
click at [668, 102] on icon "button" at bounding box center [667, 101] width 9 height 9
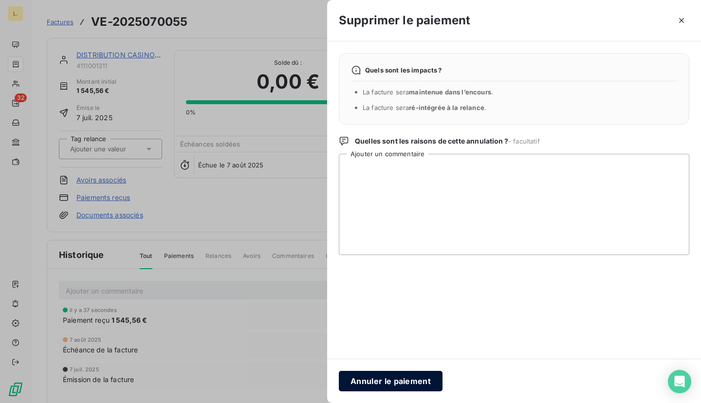
click at [407, 384] on button "Annuler le paiement" at bounding box center [391, 381] width 104 height 20
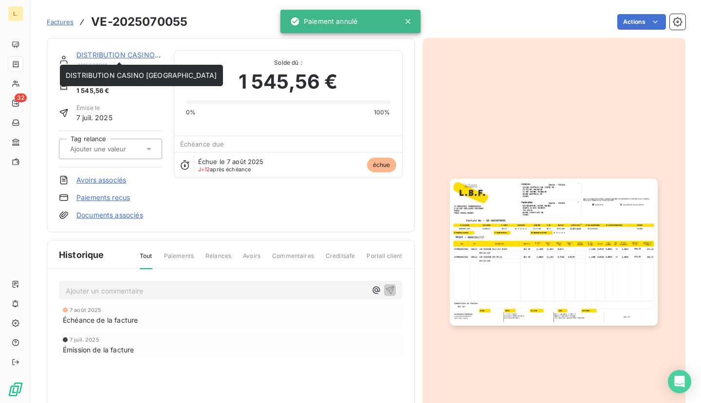
click at [128, 56] on link "DISTRIBUTION CASINO [GEOGRAPHIC_DATA]" at bounding box center [151, 55] width 151 height 8
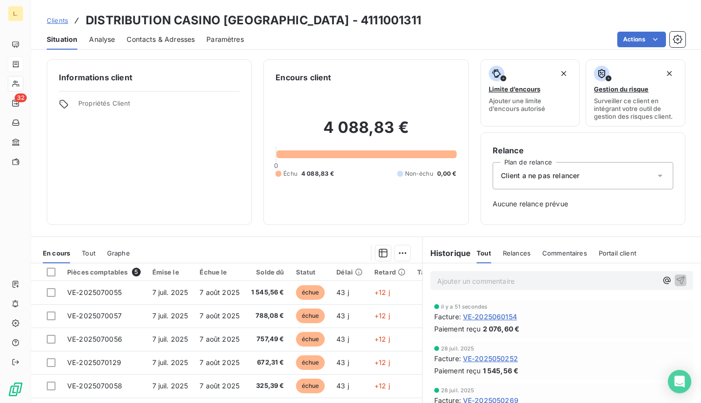
click at [54, 20] on span "Clients" at bounding box center [57, 21] width 21 height 8
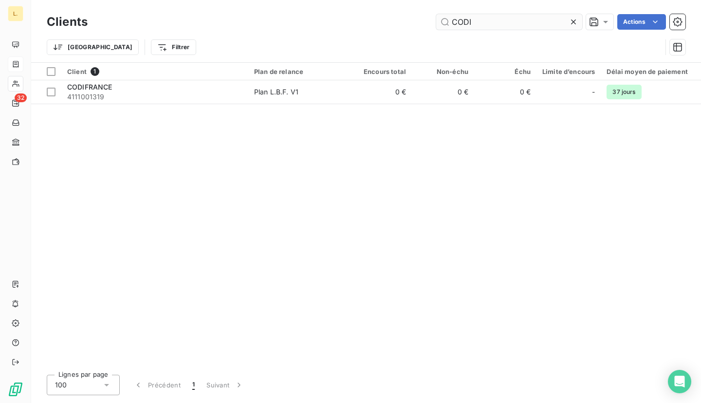
click at [469, 19] on input "CODI" at bounding box center [509, 22] width 146 height 16
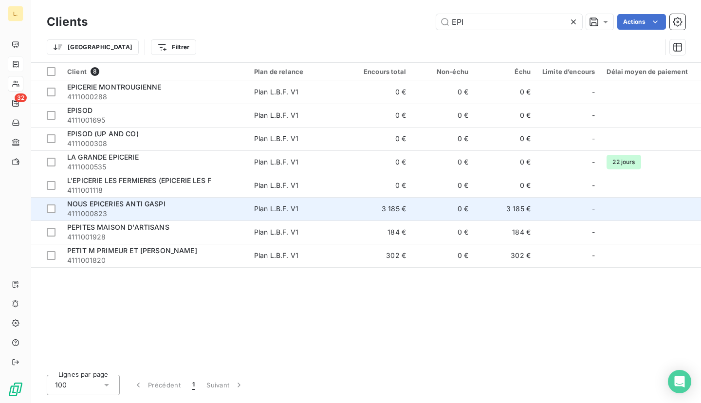
type input "EPI"
click at [145, 209] on span "4111000823" at bounding box center [154, 214] width 175 height 10
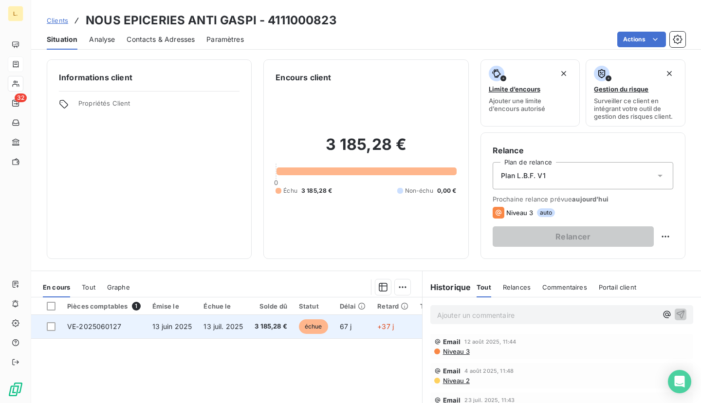
click at [260, 333] on td "3 185,28 €" at bounding box center [271, 326] width 44 height 23
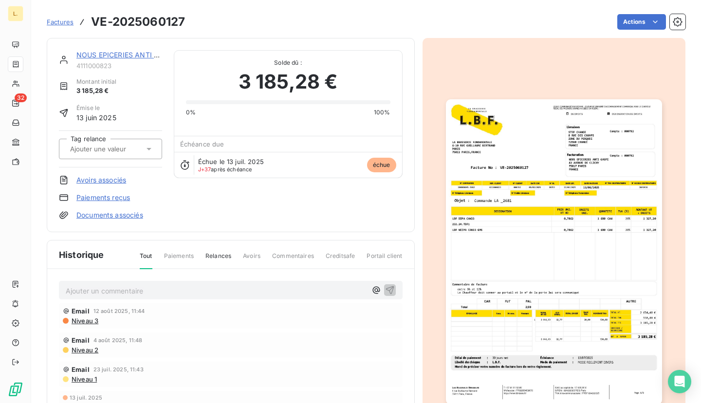
click at [105, 200] on link "Paiements reçus" at bounding box center [103, 198] width 54 height 10
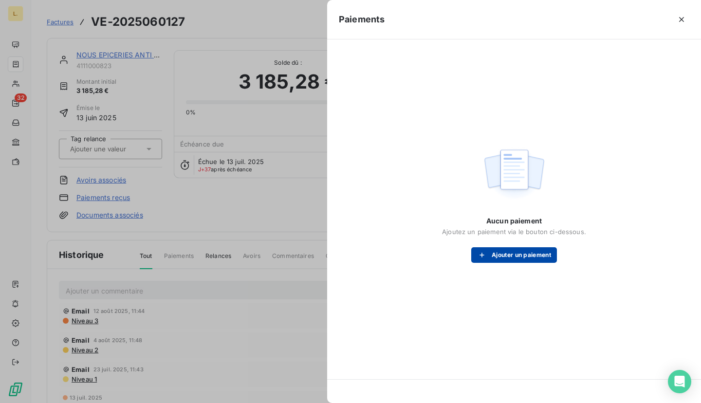
click at [551, 253] on button "Ajouter un paiement" at bounding box center [514, 255] width 86 height 16
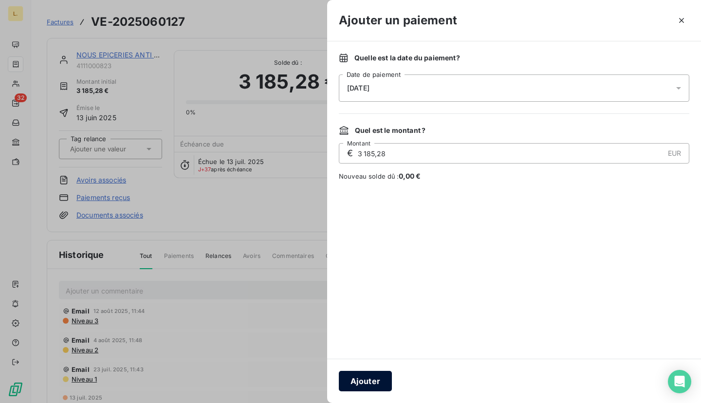
click at [379, 372] on button "Ajouter" at bounding box center [365, 381] width 53 height 20
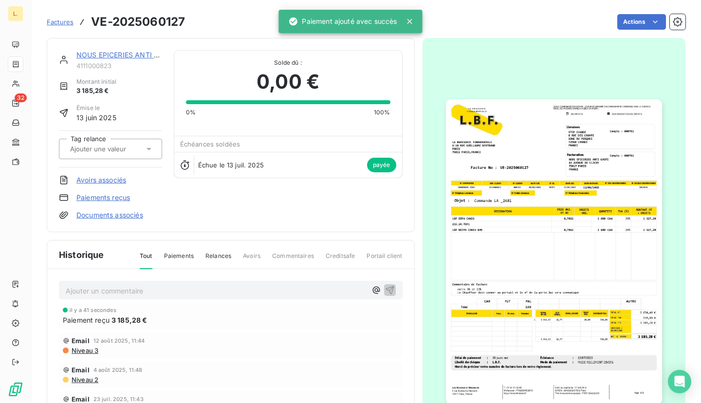
click at [68, 19] on span "Factures" at bounding box center [60, 22] width 27 height 8
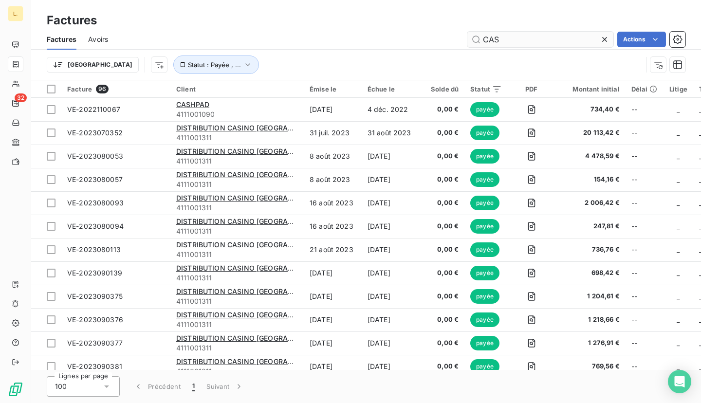
click at [528, 36] on input "CAS" at bounding box center [540, 40] width 146 height 16
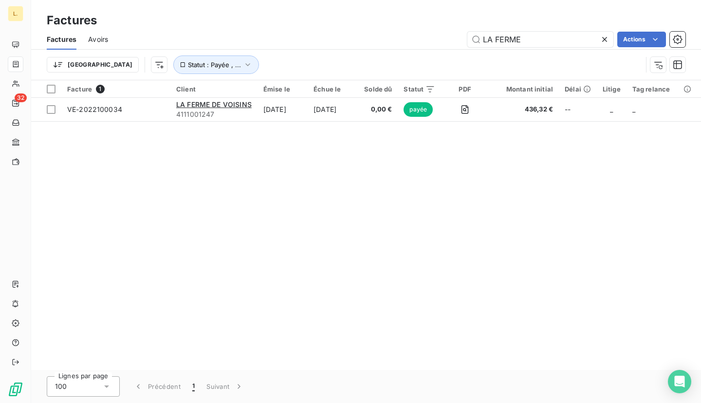
type input "LA FERME"
click at [606, 37] on icon at bounding box center [605, 40] width 10 height 10
